Goal: Navigation & Orientation: Find specific page/section

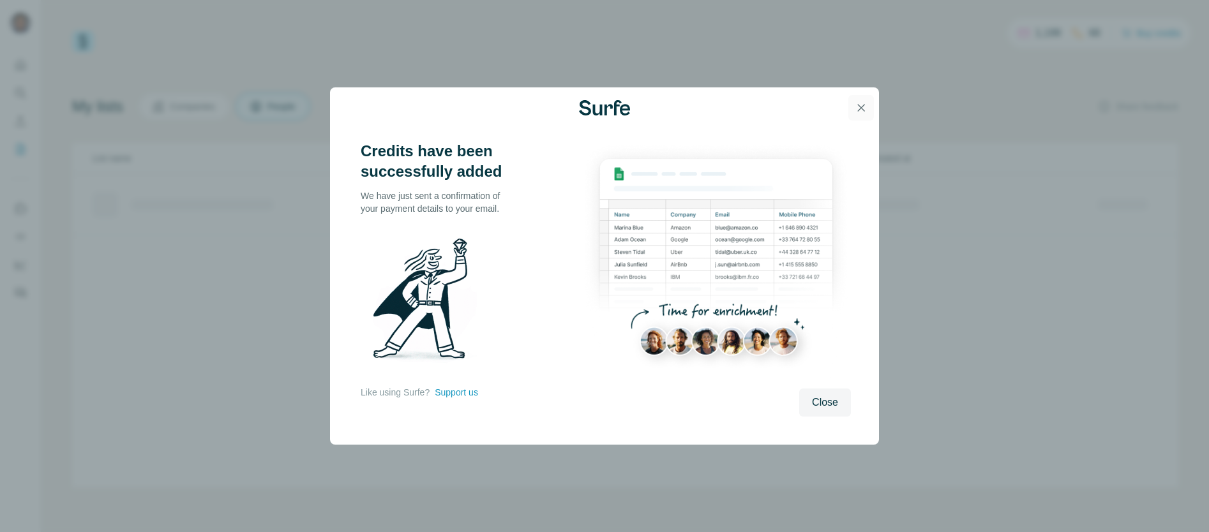
click at [861, 109] on icon "button" at bounding box center [861, 107] width 13 height 13
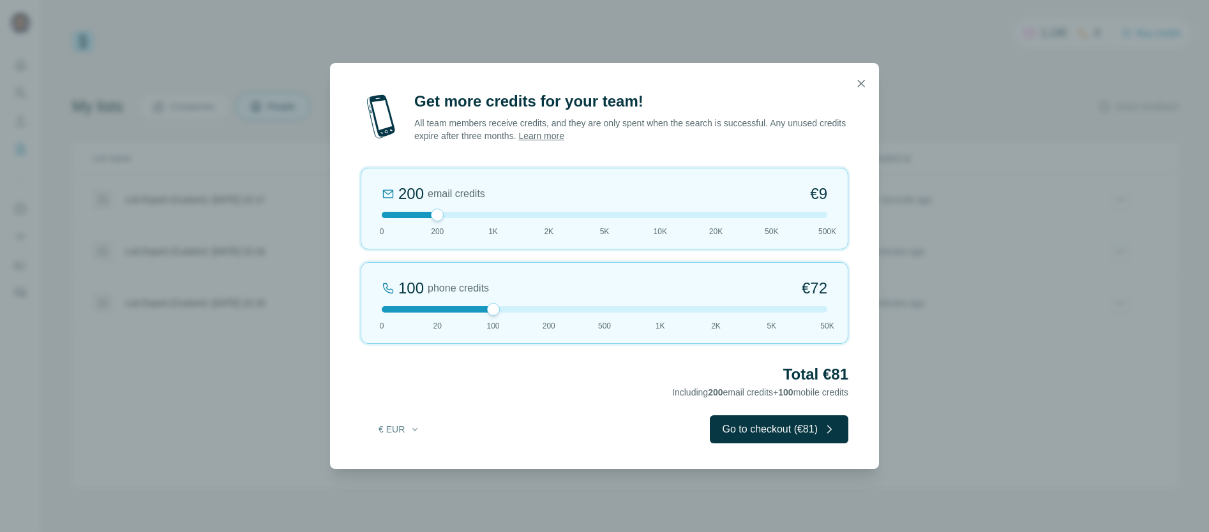
drag, startPoint x: 435, startPoint y: 311, endPoint x: 505, endPoint y: 311, distance: 69.6
click at [505, 311] on div at bounding box center [605, 309] width 446 height 6
click at [859, 80] on icon "button" at bounding box center [861, 83] width 13 height 13
